Goal: Task Accomplishment & Management: Manage account settings

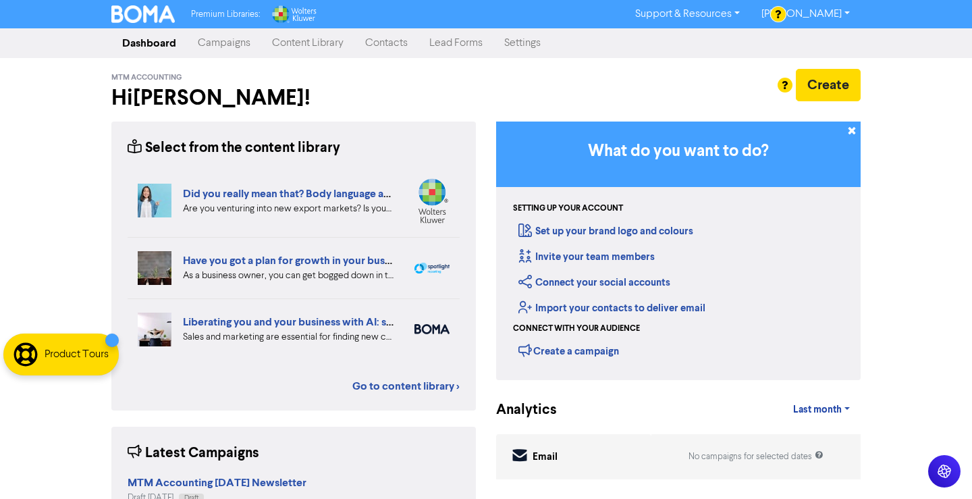
click at [373, 43] on div at bounding box center [486, 249] width 972 height 499
click at [377, 43] on link "Contacts" at bounding box center [386, 43] width 64 height 27
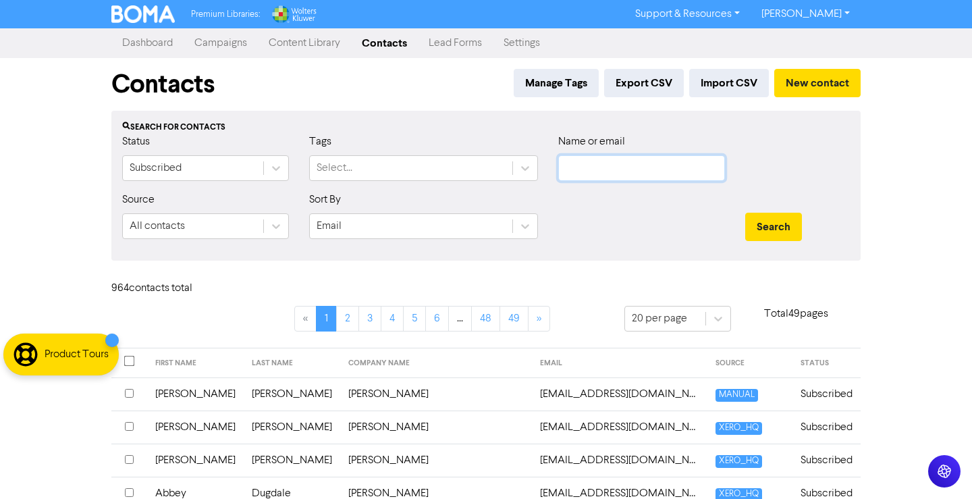
click at [670, 169] on input "text" at bounding box center [641, 168] width 167 height 26
paste input "[EMAIL_ADDRESS][DOMAIN_NAME]"
type input "[EMAIL_ADDRESS][DOMAIN_NAME]"
click at [745, 213] on button "Search" at bounding box center [773, 227] width 57 height 28
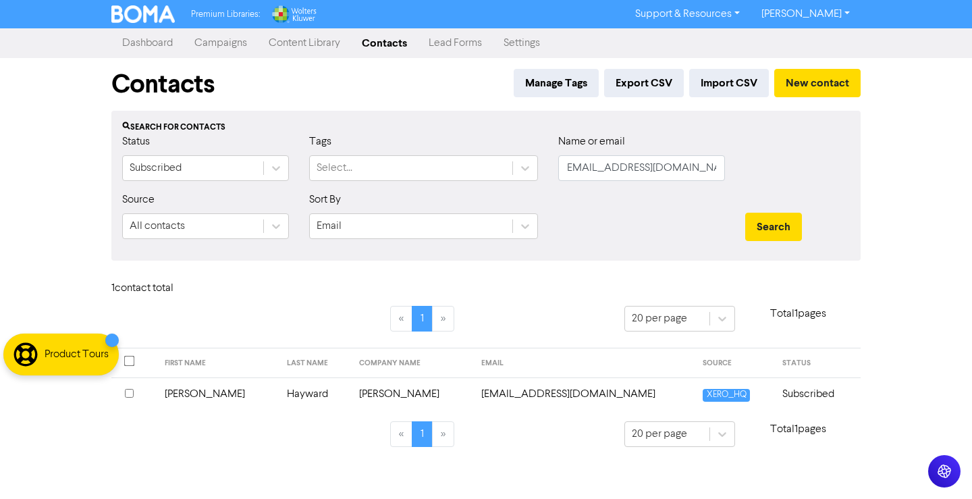
click at [231, 387] on td "[PERSON_NAME]" at bounding box center [218, 393] width 122 height 33
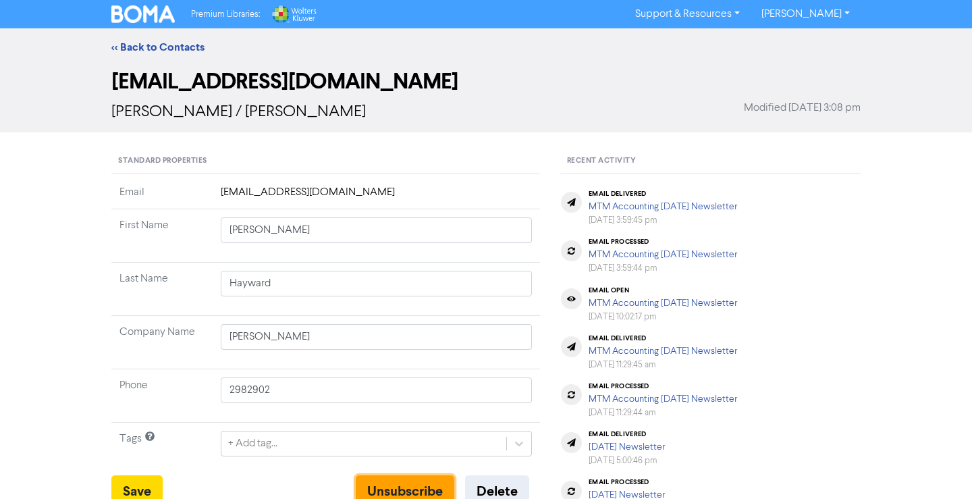
click at [412, 485] on button "Unsubscribe" at bounding box center [405, 491] width 99 height 32
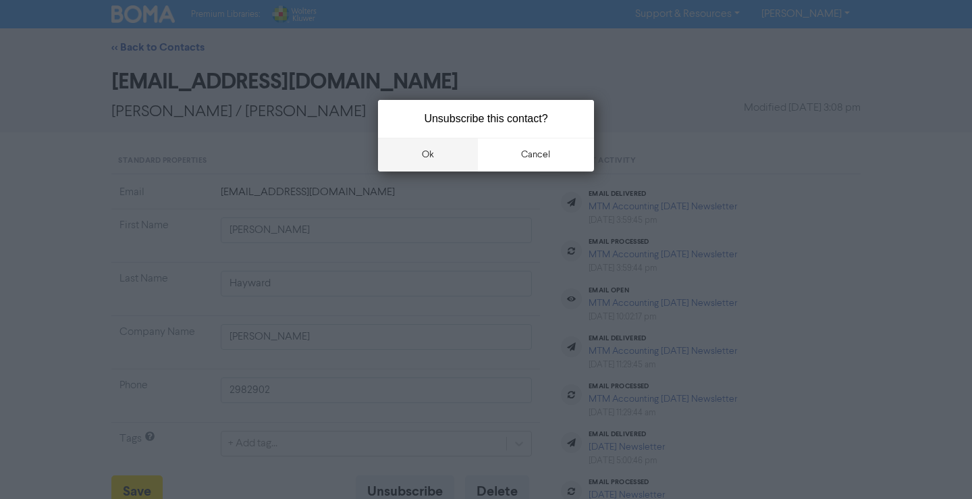
click at [440, 153] on button "ok" at bounding box center [428, 155] width 100 height 34
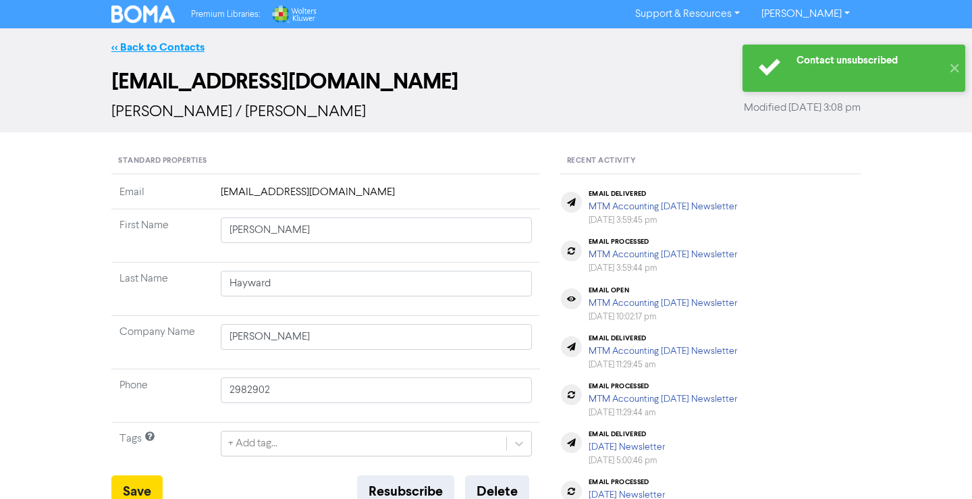
click at [139, 52] on link "<< Back to Contacts" at bounding box center [157, 46] width 93 height 13
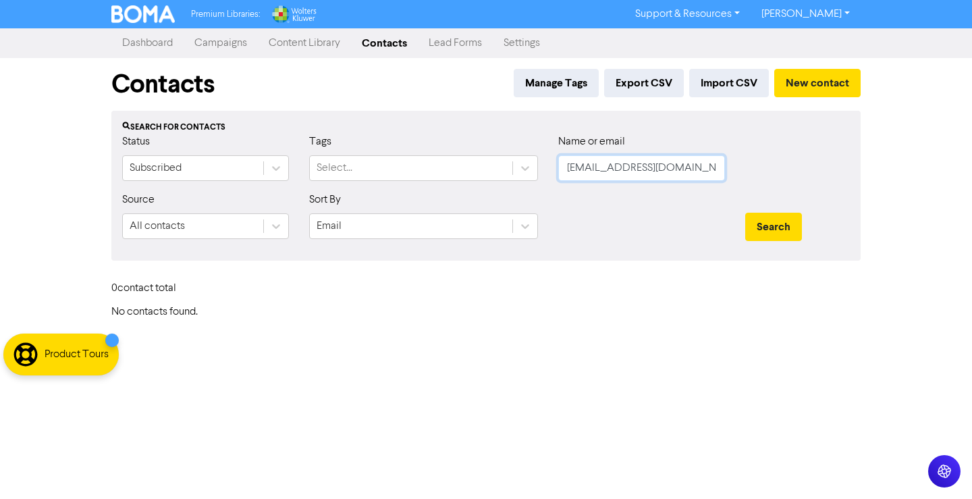
click at [620, 174] on input "[EMAIL_ADDRESS][DOMAIN_NAME]" at bounding box center [641, 168] width 167 height 26
paste input "[PERSON_NAME][EMAIL_ADDRESS][DOMAIN_NAME]"
type input "[PERSON_NAME][EMAIL_ADDRESS][DOMAIN_NAME]"
click at [745, 213] on button "Search" at bounding box center [773, 227] width 57 height 28
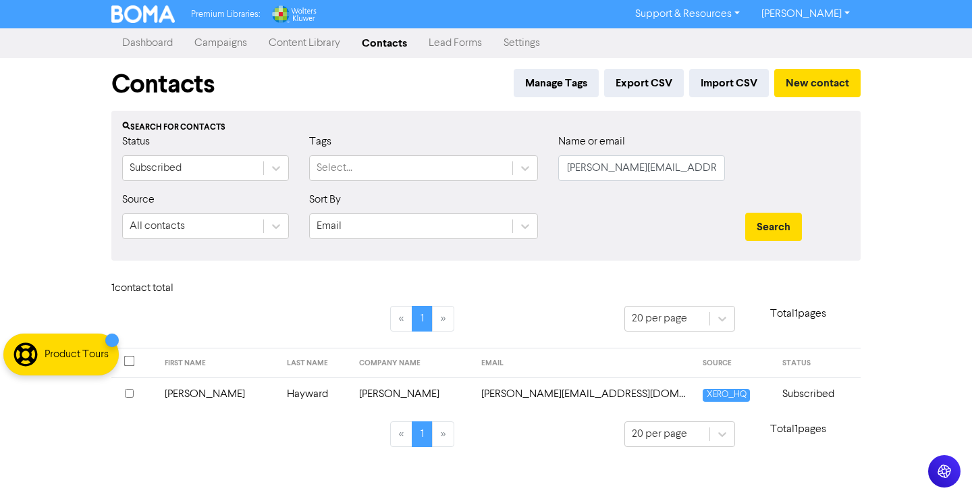
click at [240, 396] on td "[PERSON_NAME]" at bounding box center [218, 393] width 122 height 33
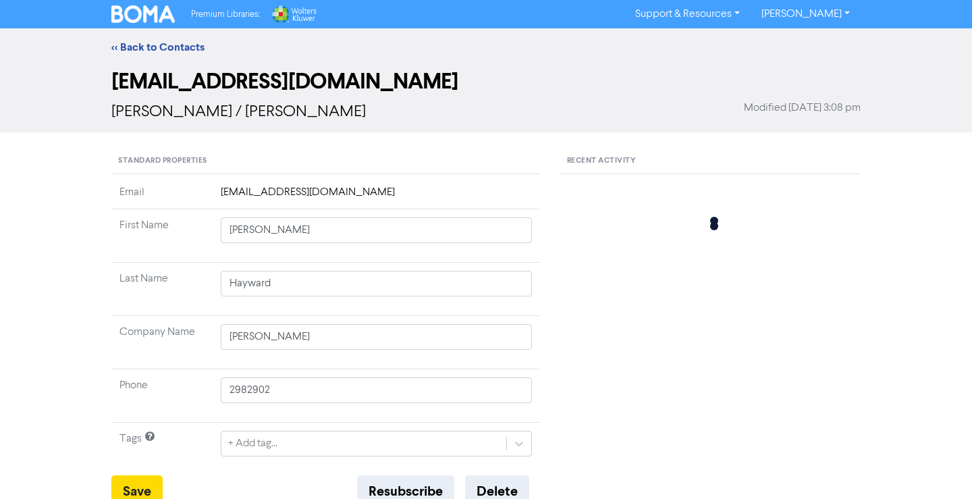
type input "[PERSON_NAME]"
type input "2934737"
type input "[STREET_ADDRESS]"
type input "Waikanae"
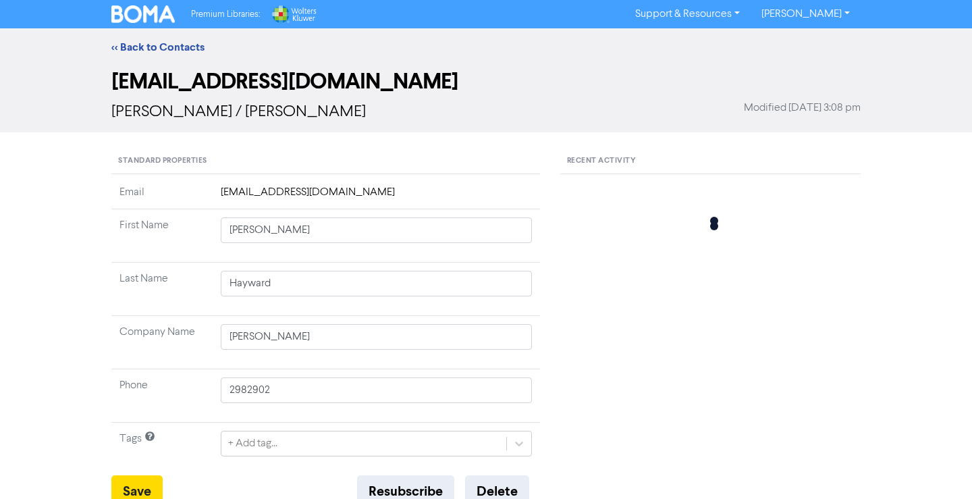
type input "5036"
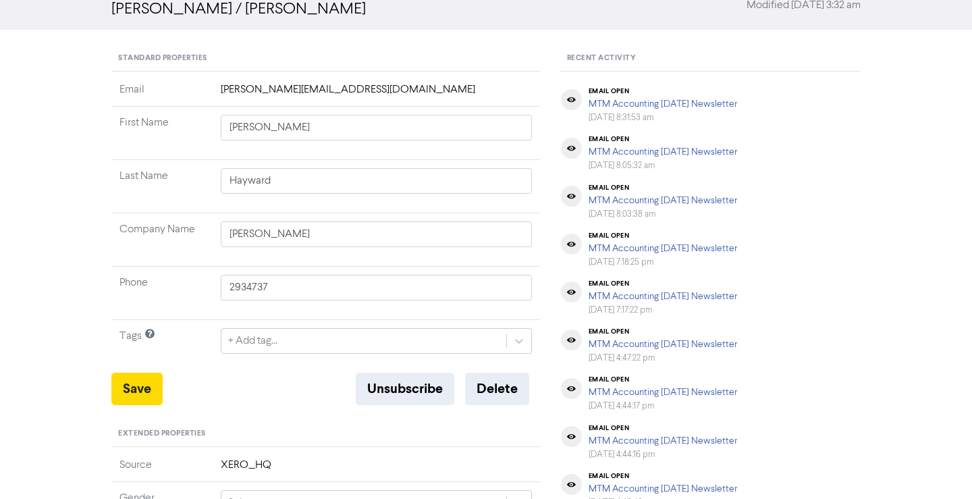
scroll to position [229, 0]
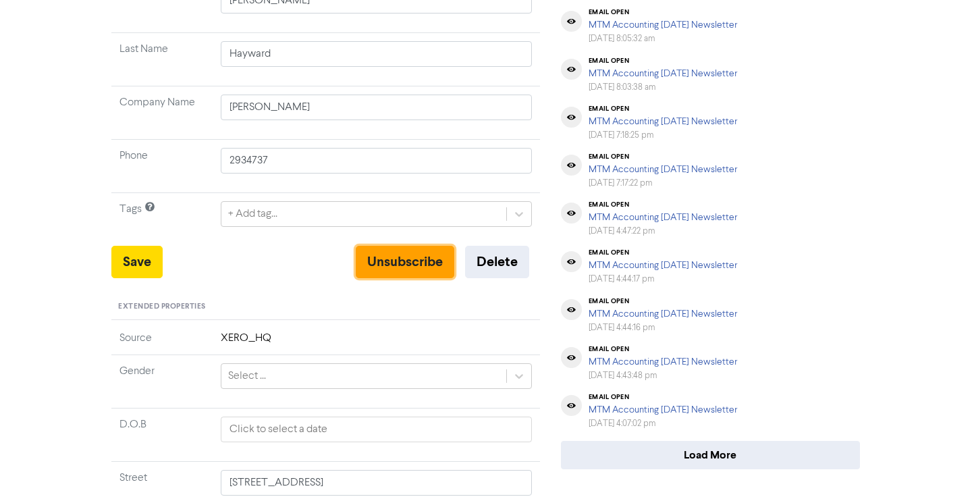
click at [393, 256] on button "Unsubscribe" at bounding box center [405, 262] width 99 height 32
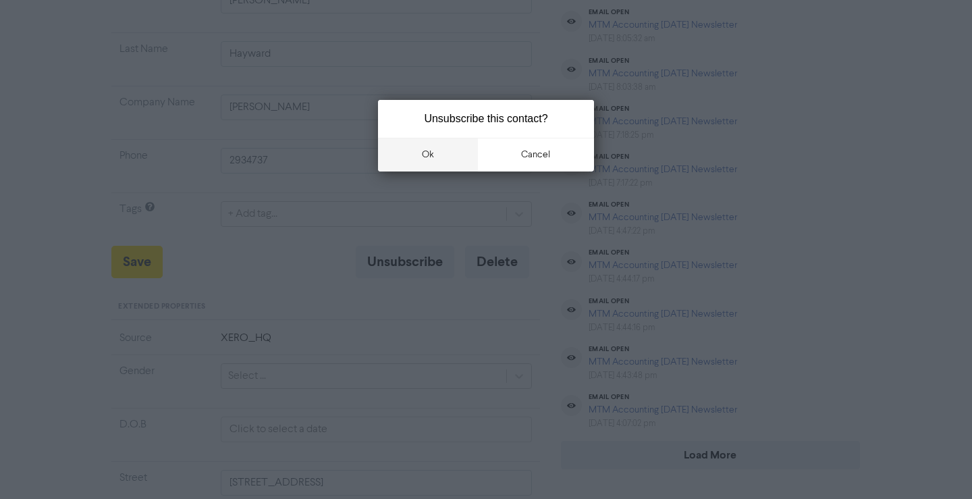
click at [436, 166] on button "ok" at bounding box center [428, 155] width 100 height 34
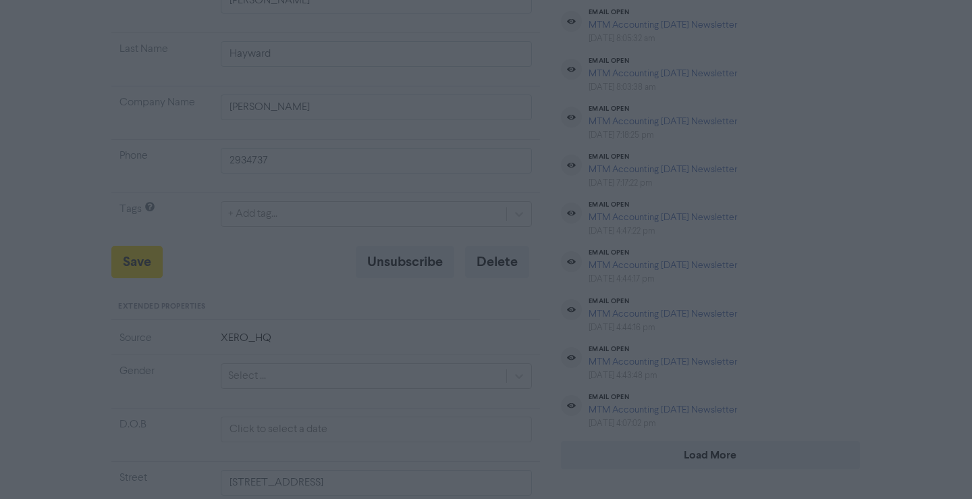
type input "[STREET_ADDRESS]"
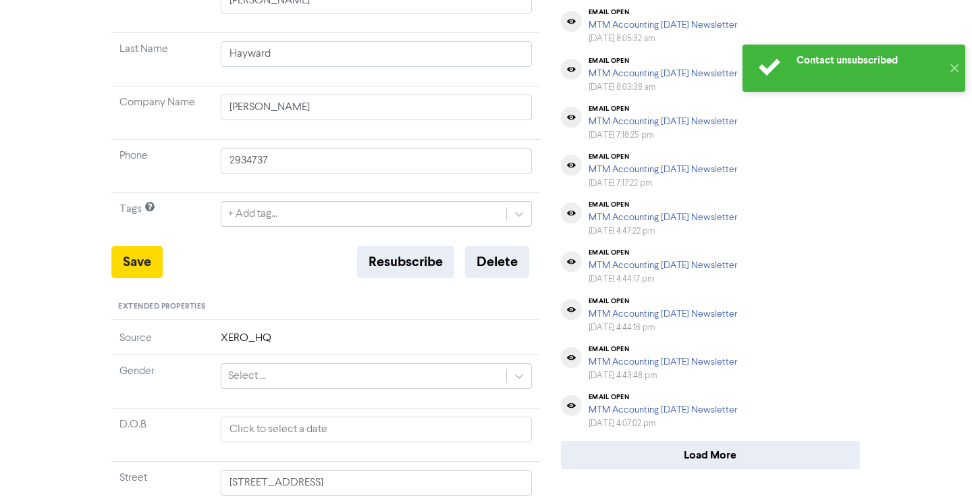
type input "[STREET_ADDRESS]"
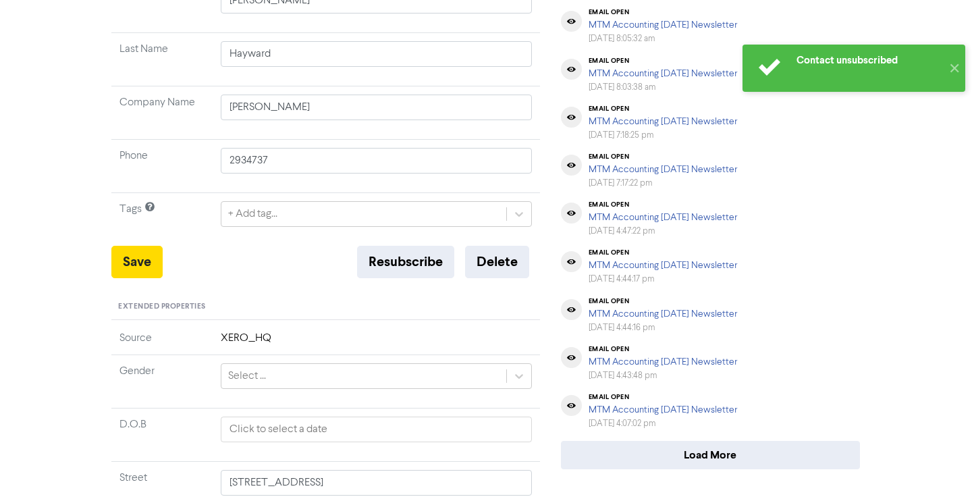
click at [47, 205] on div "<< Back to Contacts [PERSON_NAME][EMAIL_ADDRESS][DOMAIN_NAME] [PERSON_NAME] / […" at bounding box center [486, 282] width 972 height 967
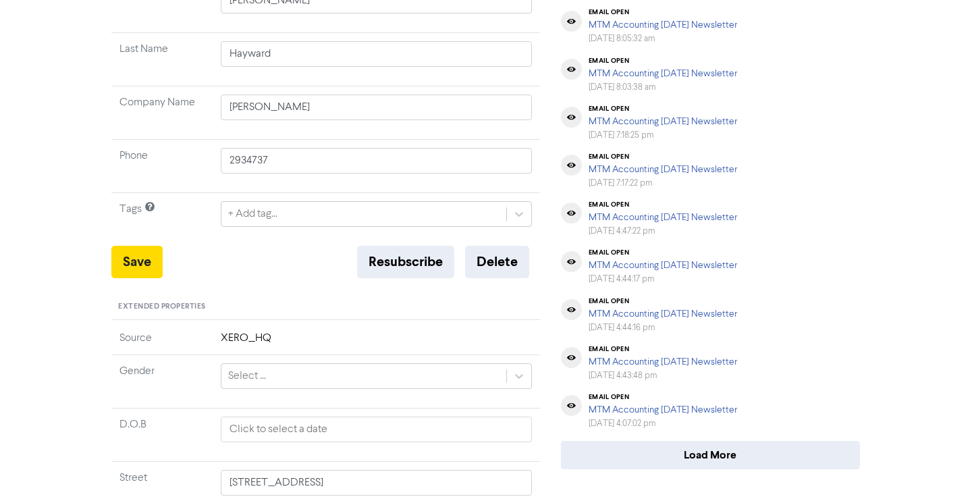
scroll to position [0, 0]
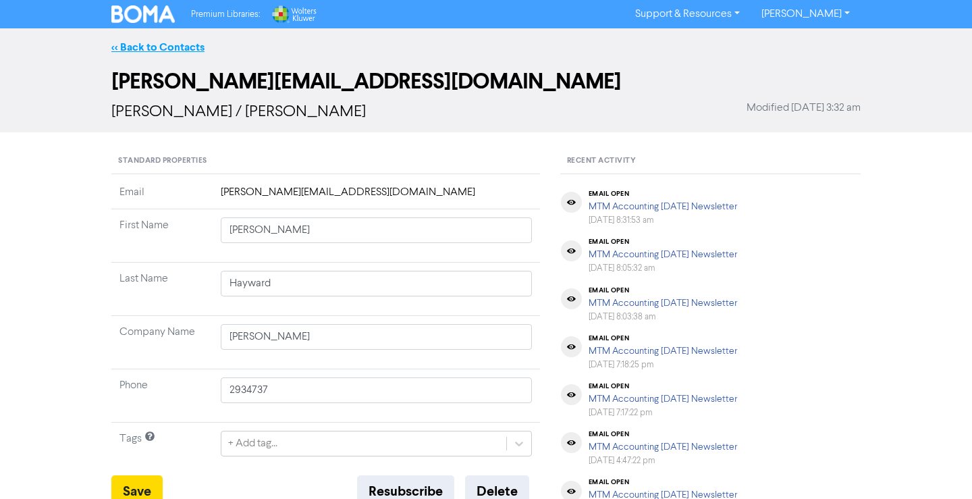
click at [134, 49] on link "<< Back to Contacts" at bounding box center [157, 46] width 93 height 13
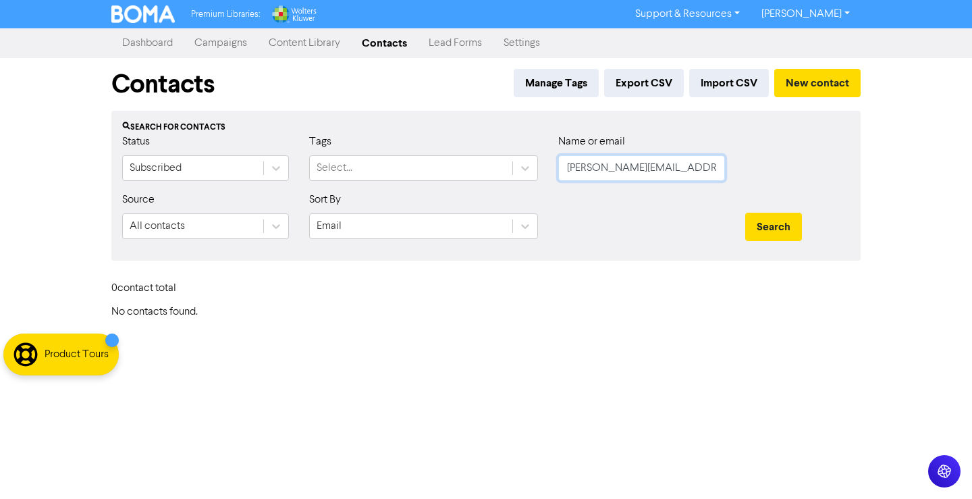
click at [657, 167] on input "[PERSON_NAME][EMAIL_ADDRESS][DOMAIN_NAME]" at bounding box center [641, 168] width 167 height 26
click at [745, 213] on button "Search" at bounding box center [773, 227] width 57 height 28
click at [617, 173] on input "[PERSON_NAME]" at bounding box center [641, 168] width 167 height 26
click at [745, 213] on button "Search" at bounding box center [773, 227] width 57 height 28
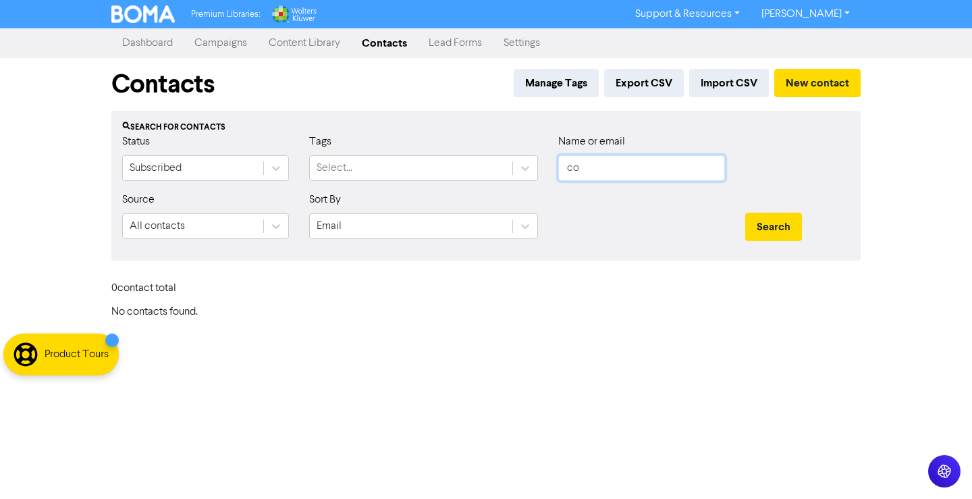
type input "c"
type input "chybucca"
click at [745, 213] on button "Search" at bounding box center [773, 227] width 57 height 28
click at [352, 430] on div "Premium Libraries: Support & Resources Video Tutorials FAQ & Guides Marketing E…" at bounding box center [486, 249] width 972 height 499
click at [241, 39] on link "Campaigns" at bounding box center [221, 43] width 74 height 27
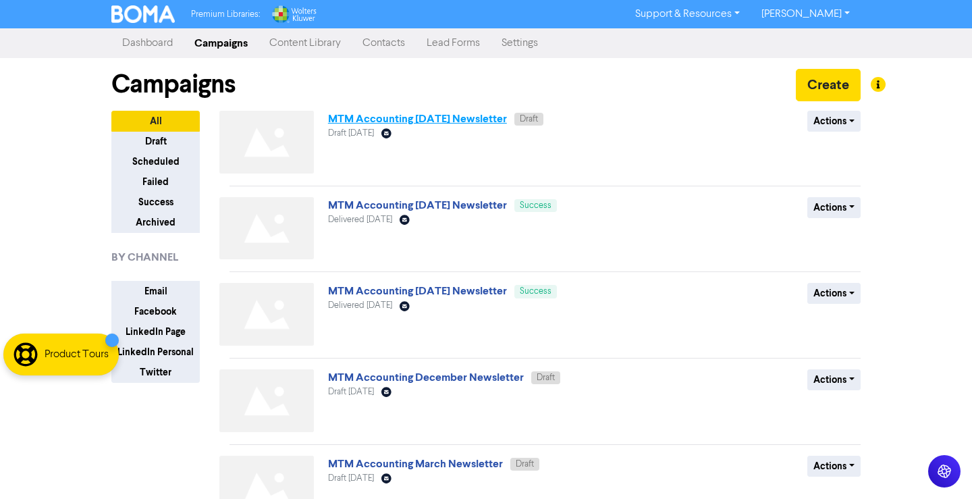
click at [473, 119] on link "MTM Accounting [DATE] Newsletter" at bounding box center [417, 118] width 179 height 13
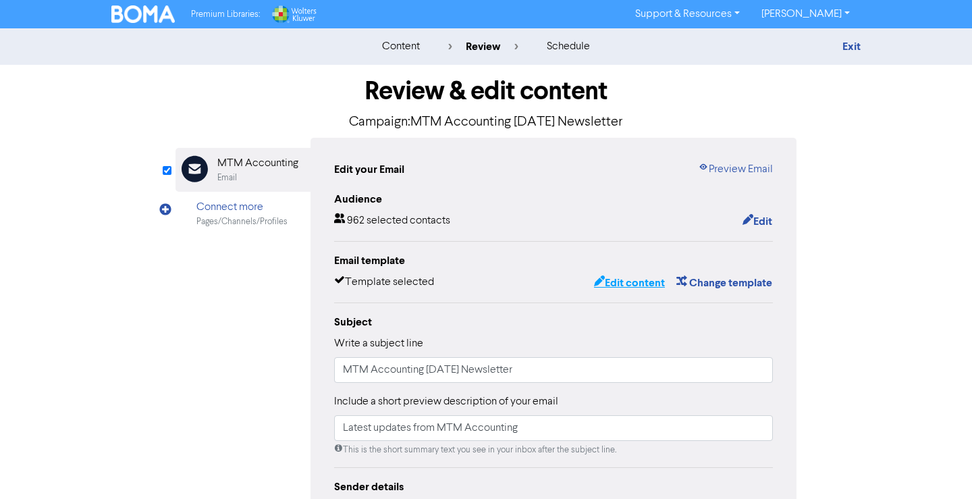
click at [613, 280] on button "Edit content" at bounding box center [629, 283] width 72 height 18
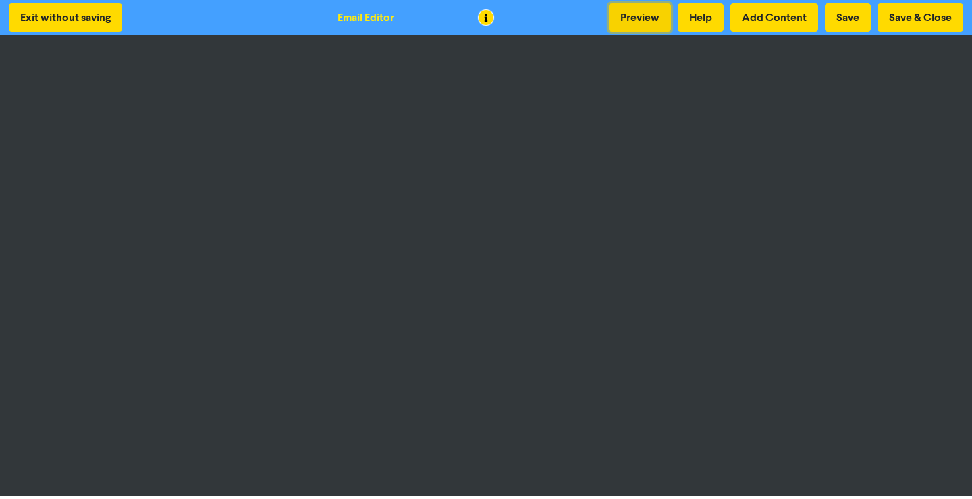
click at [653, 6] on button "Preview" at bounding box center [640, 17] width 62 height 28
click at [918, 24] on button "Save & Close" at bounding box center [920, 17] width 86 height 28
